Goal: Information Seeking & Learning: Learn about a topic

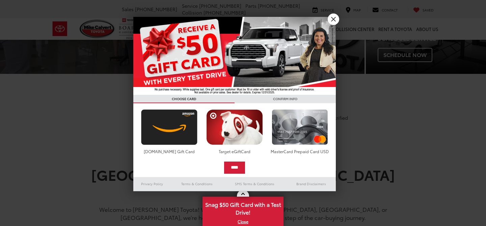
scroll to position [385, 0]
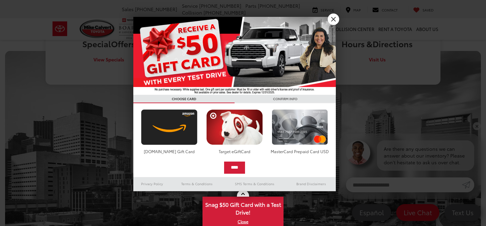
click at [298, 129] on div at bounding box center [243, 113] width 486 height 226
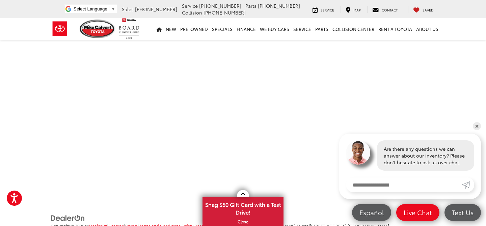
scroll to position [1365, 0]
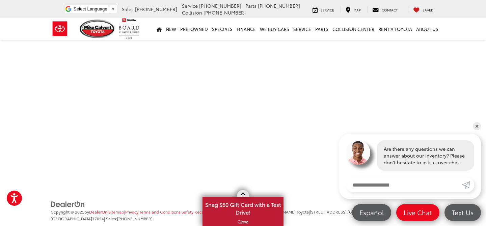
click at [242, 196] on span at bounding box center [243, 195] width 4 height 4
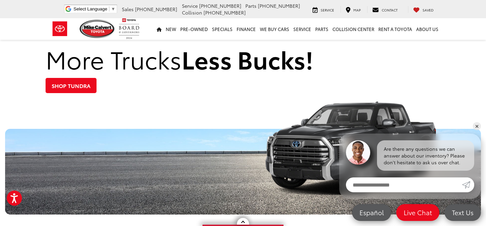
scroll to position [798, 0]
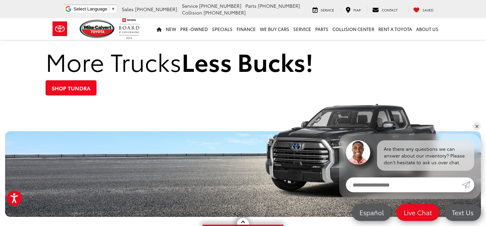
click at [399, 188] on input "Enter your message" at bounding box center [404, 185] width 116 height 15
type input "**********"
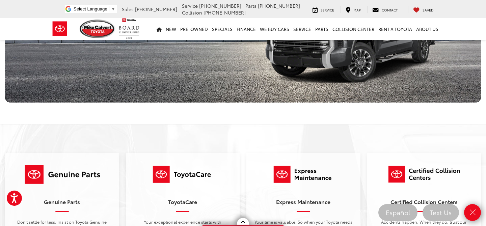
scroll to position [841, 0]
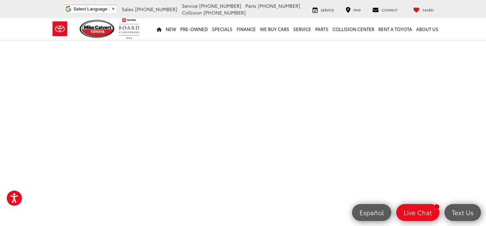
scroll to position [55, 0]
